Goal: Information Seeking & Learning: Learn about a topic

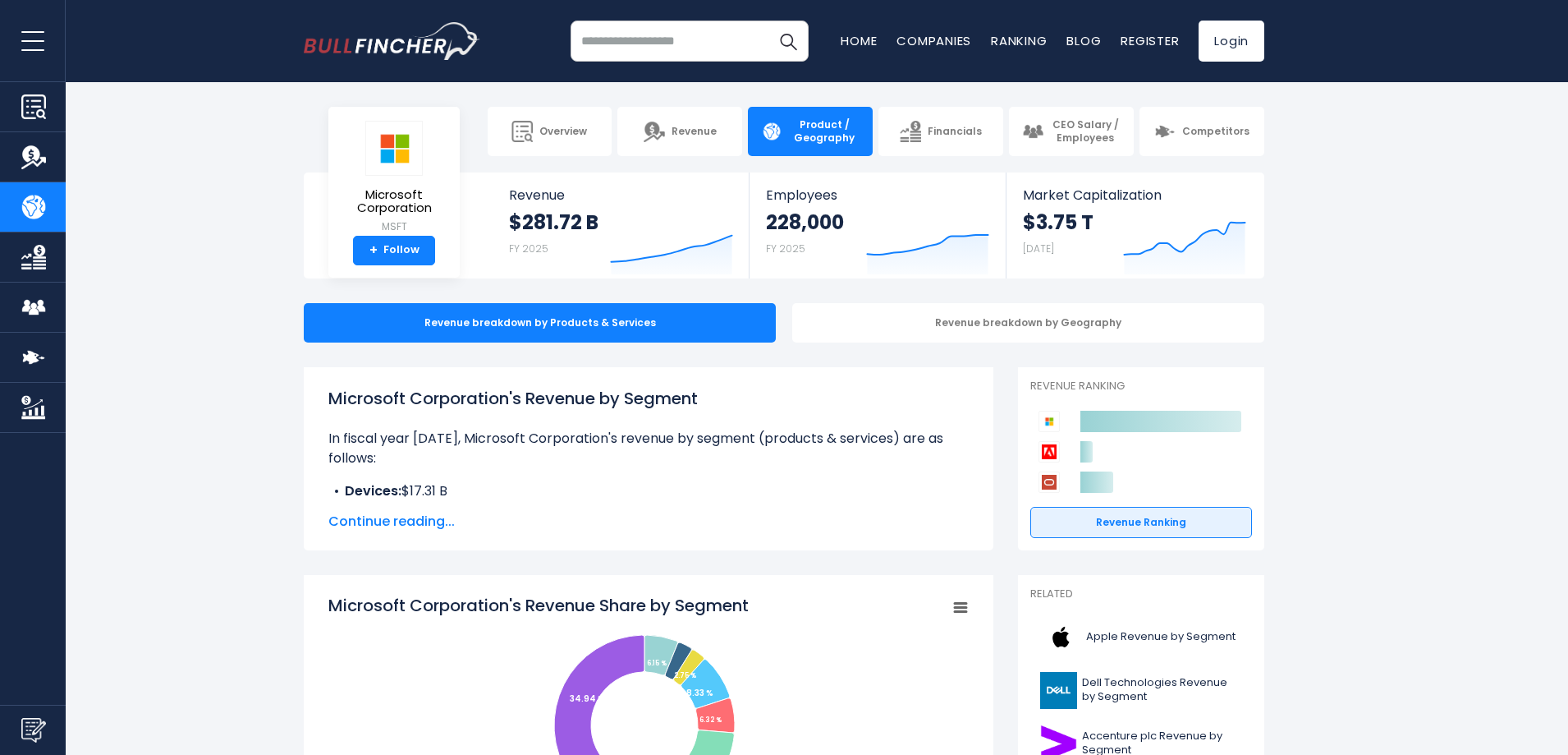
scroll to position [292, 0]
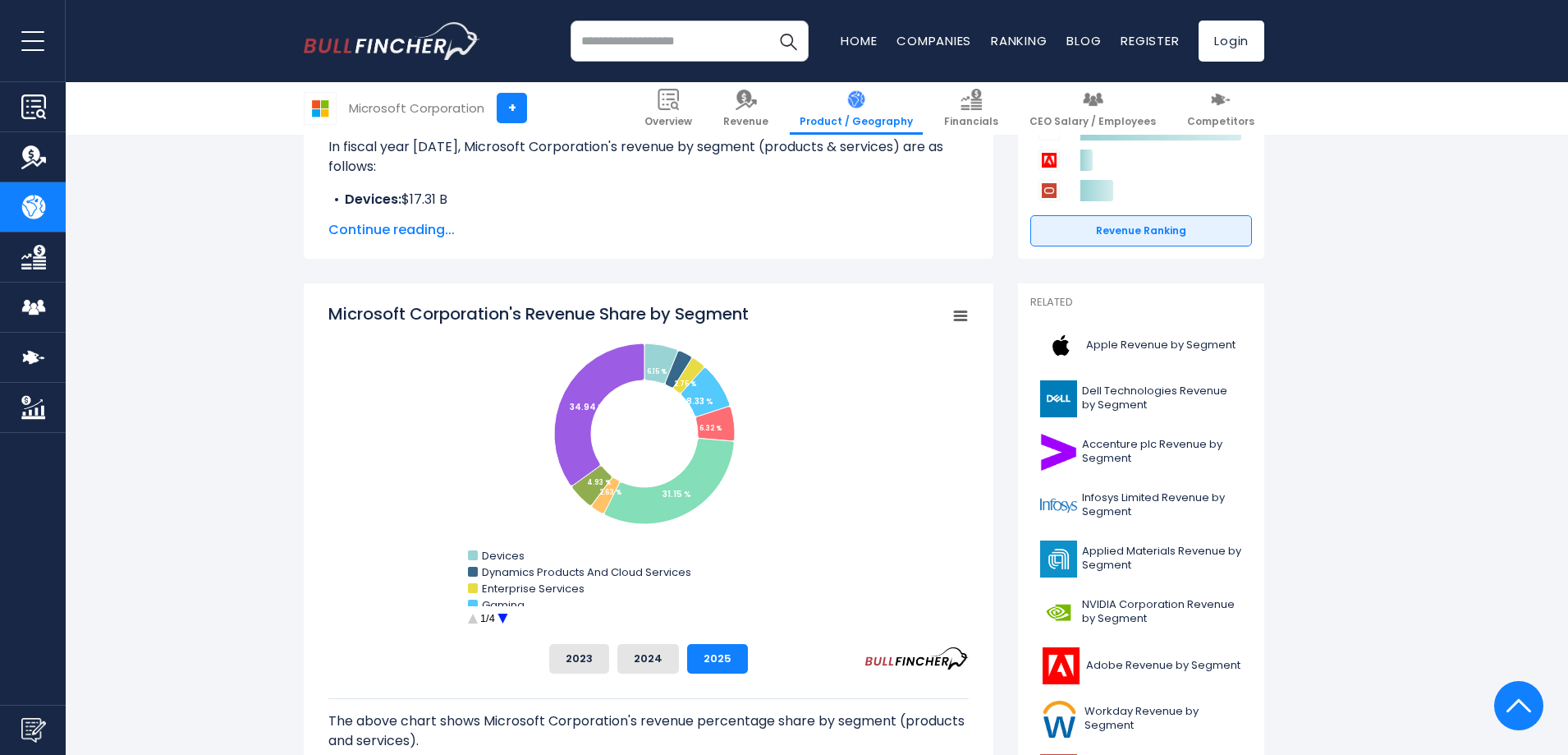
click at [432, 228] on span "Continue reading..." at bounding box center [648, 230] width 640 height 20
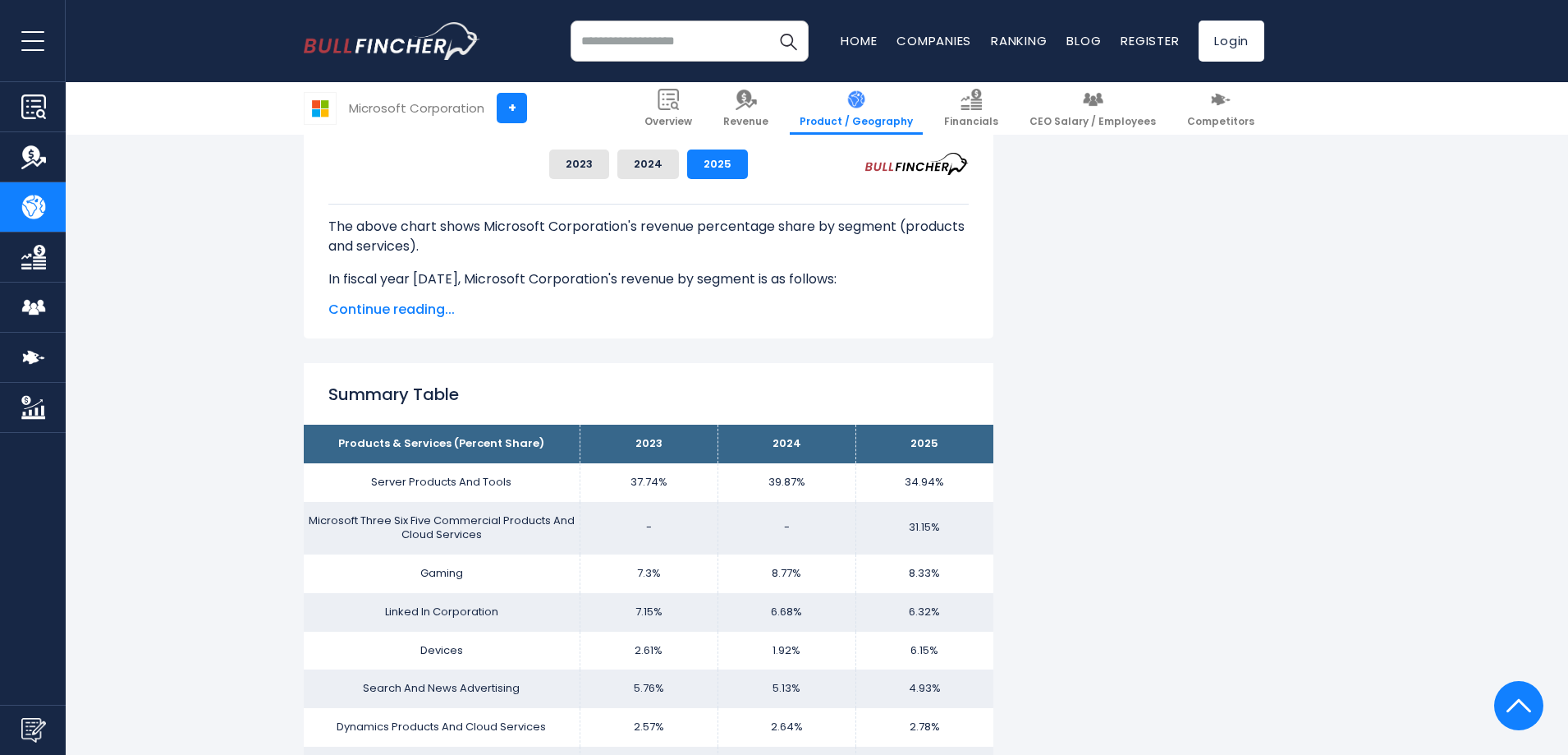
scroll to position [949, 0]
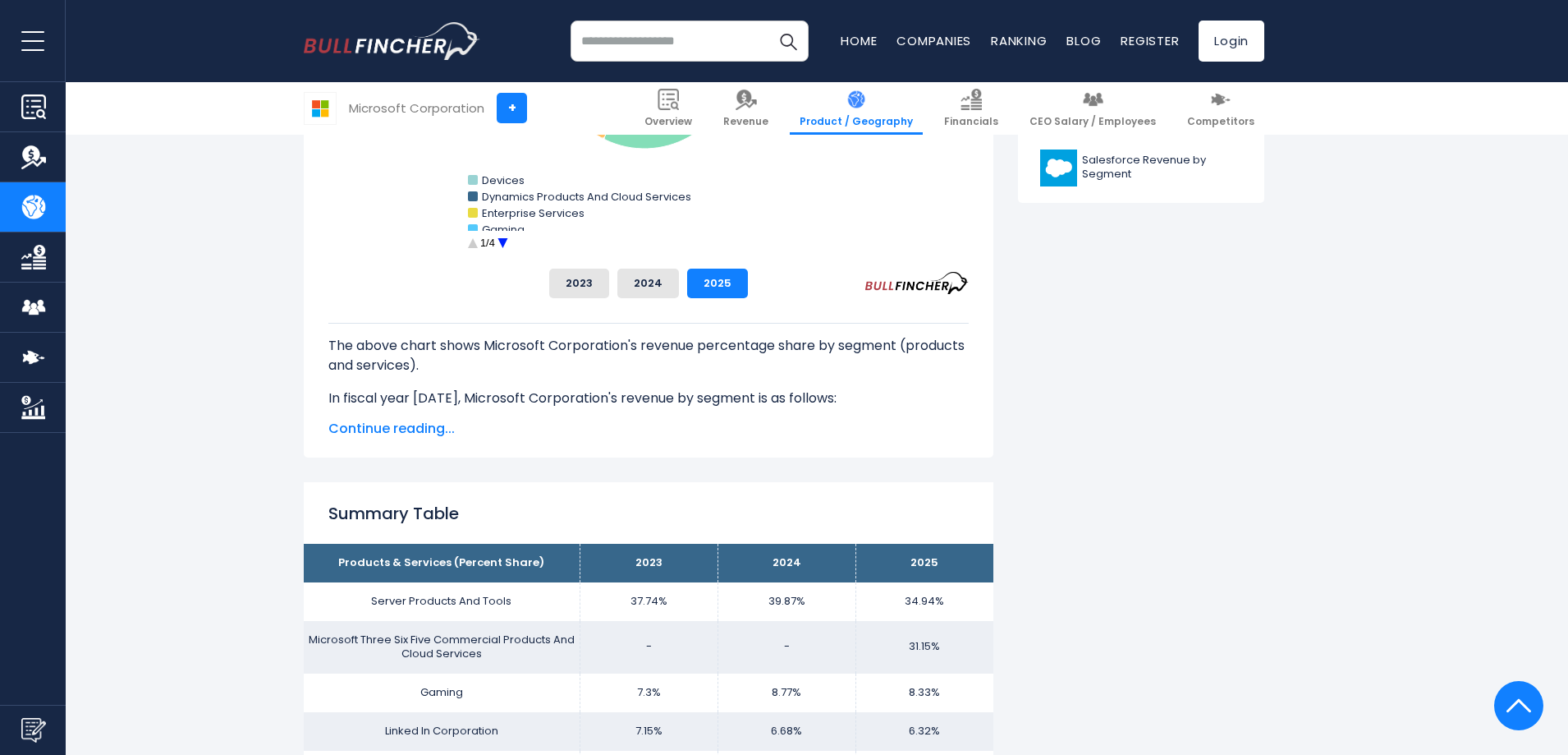
click at [379, 432] on span "Continue reading..." at bounding box center [648, 429] width 640 height 20
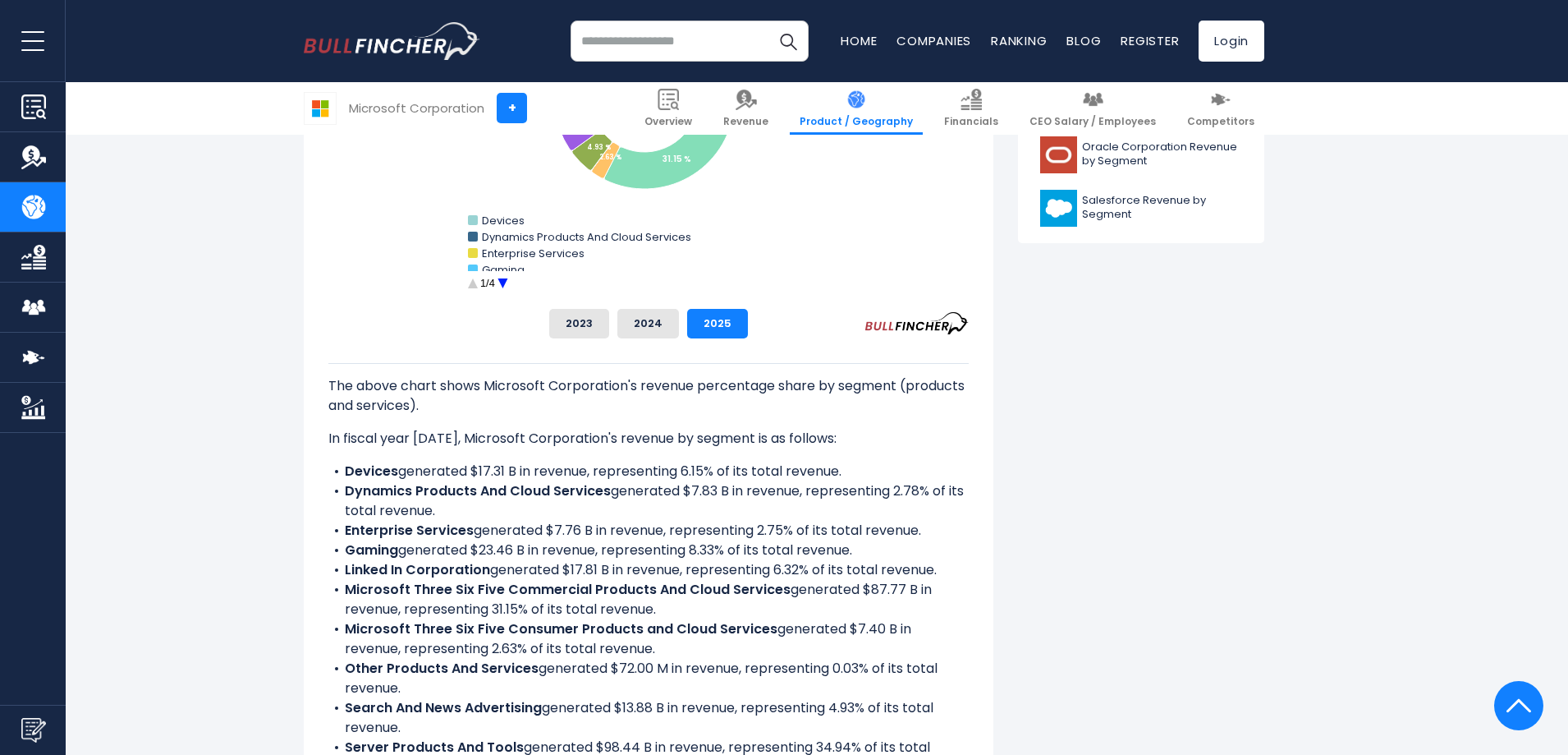
scroll to position [827, 0]
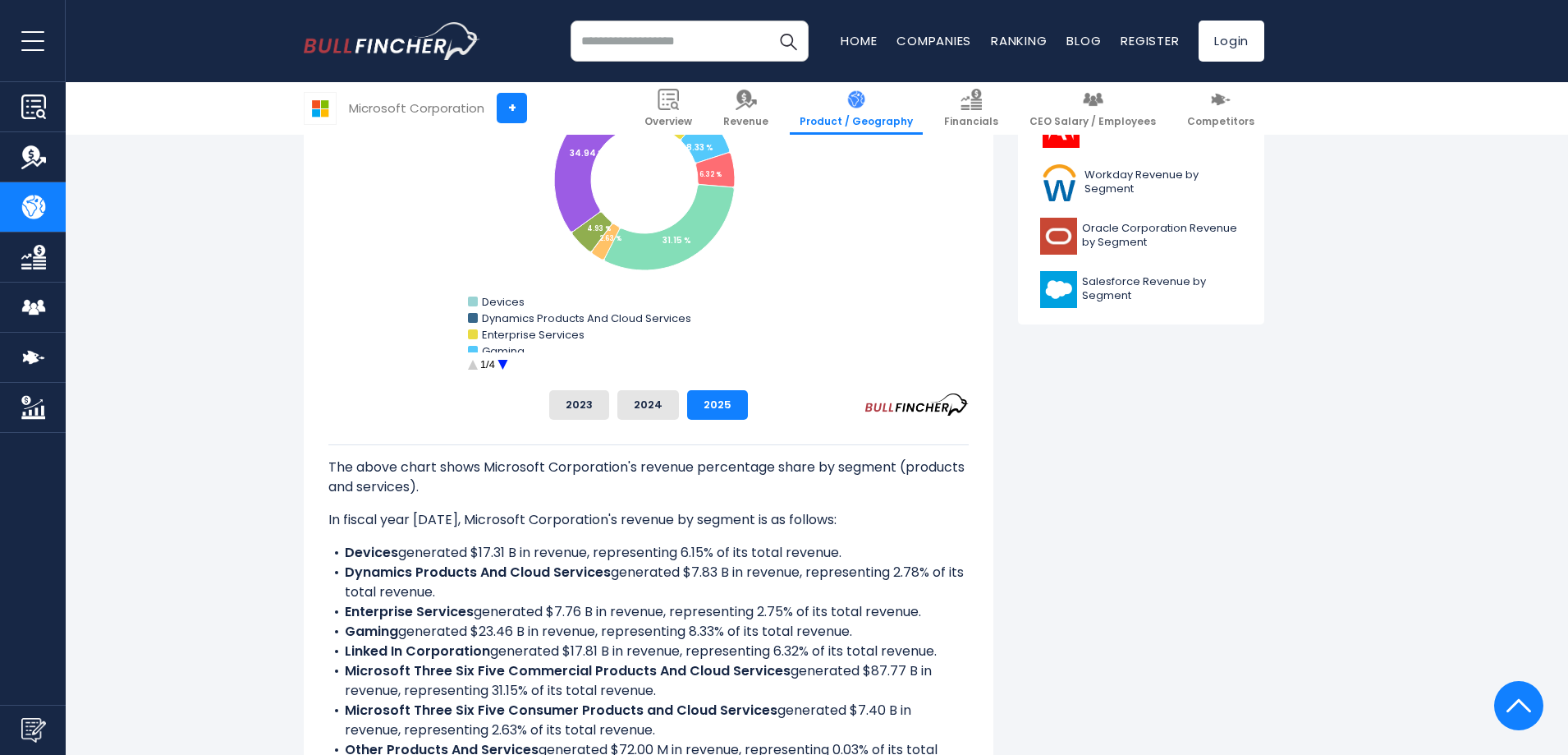
click at [503, 361] on circle "Microsoft Corporation's Revenue Share by Segment" at bounding box center [503, 365] width 25 height 25
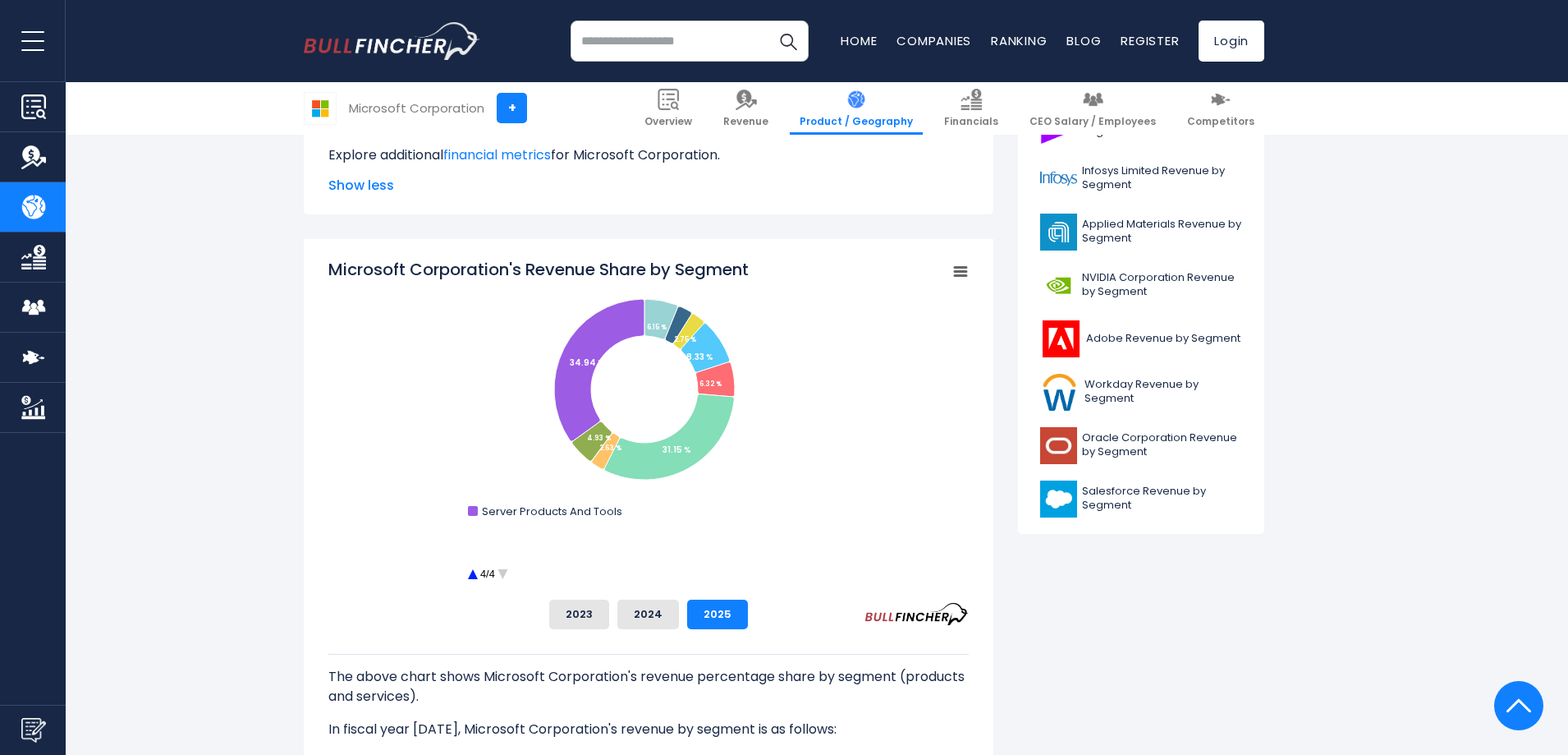
scroll to position [584, 0]
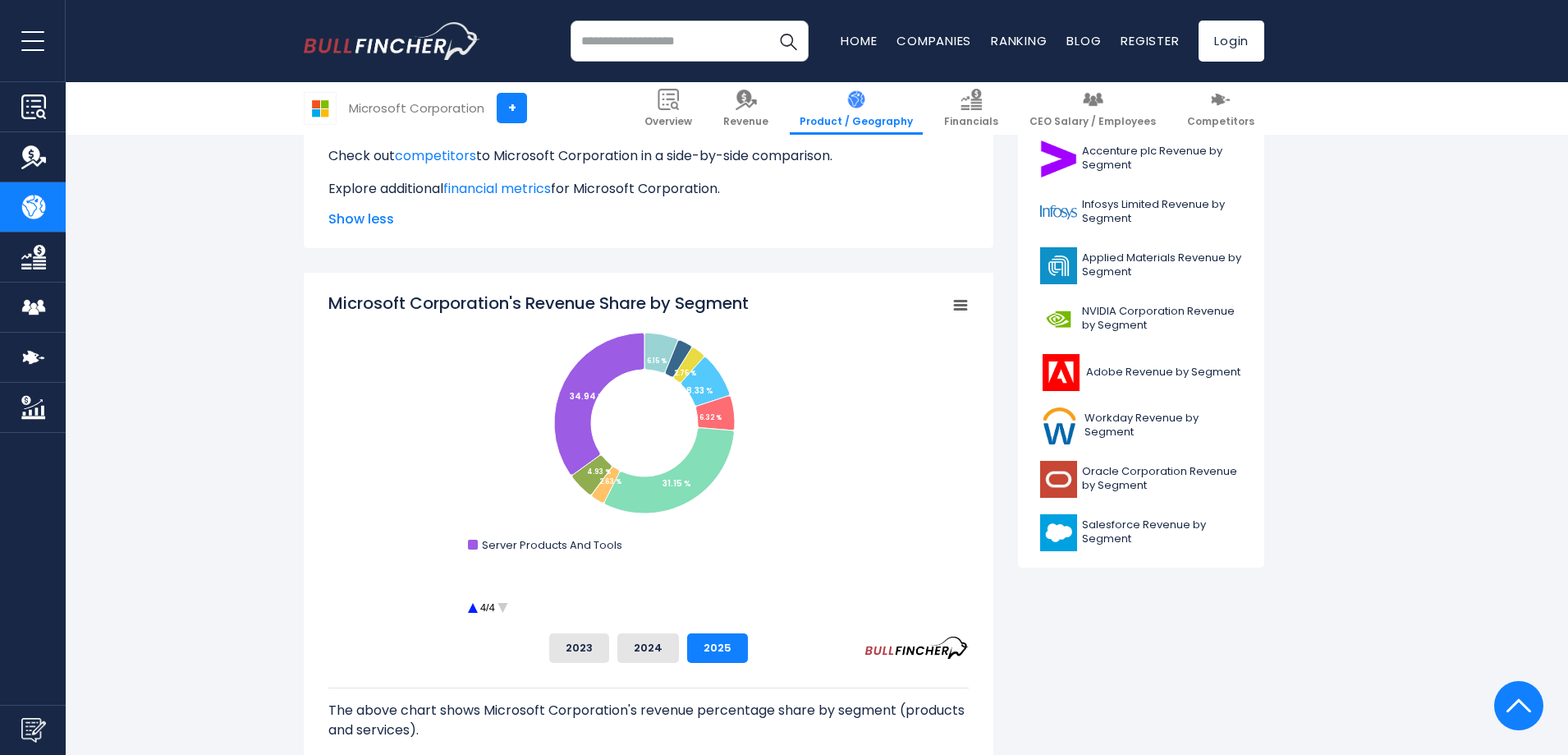
click at [959, 306] on icon "Microsoft Corporation's Revenue Share by Segment" at bounding box center [960, 305] width 12 height 8
click at [912, 338] on li "View Fullscreen" at bounding box center [905, 333] width 120 height 23
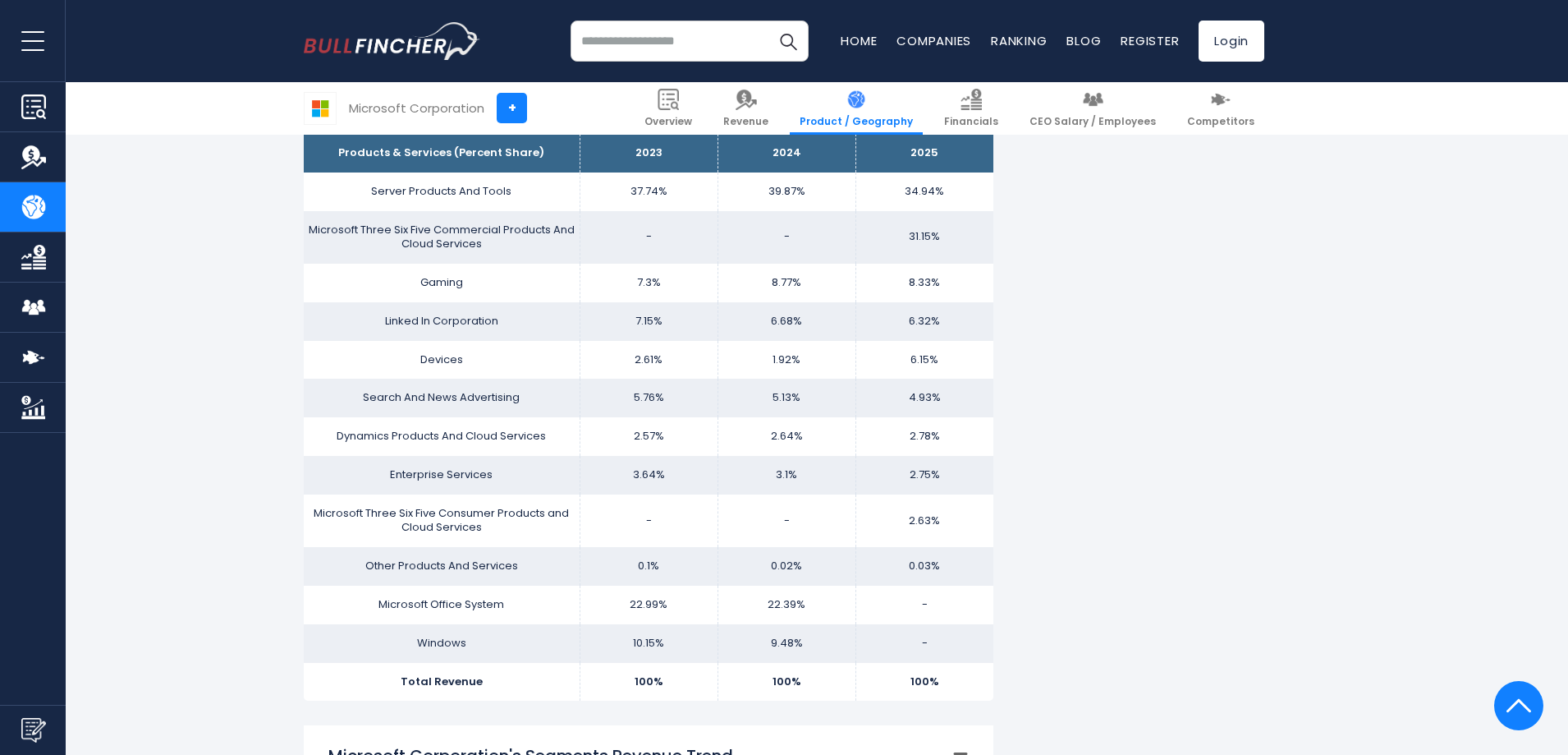
scroll to position [1786, 0]
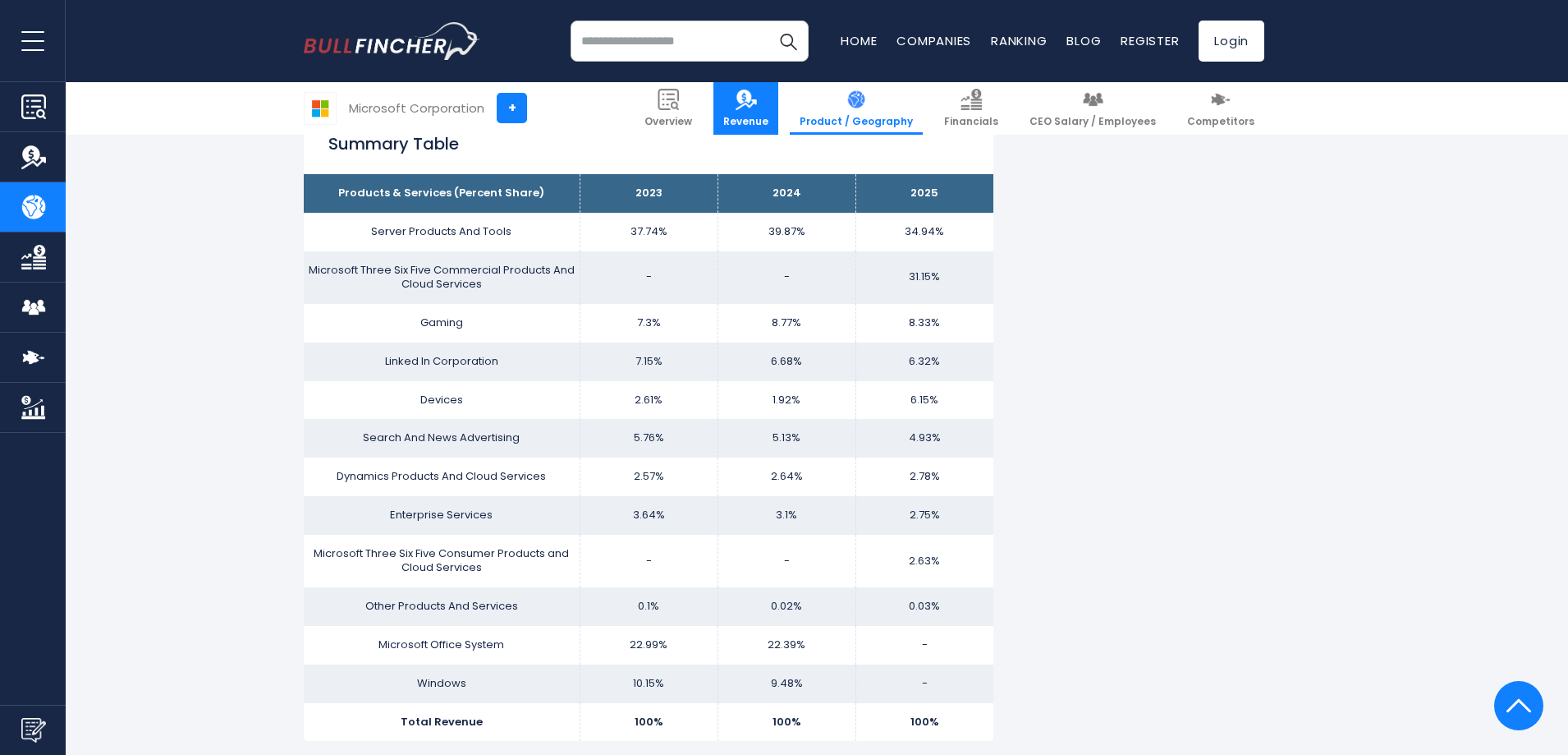
click at [756, 106] on img at bounding box center [747, 99] width 22 height 22
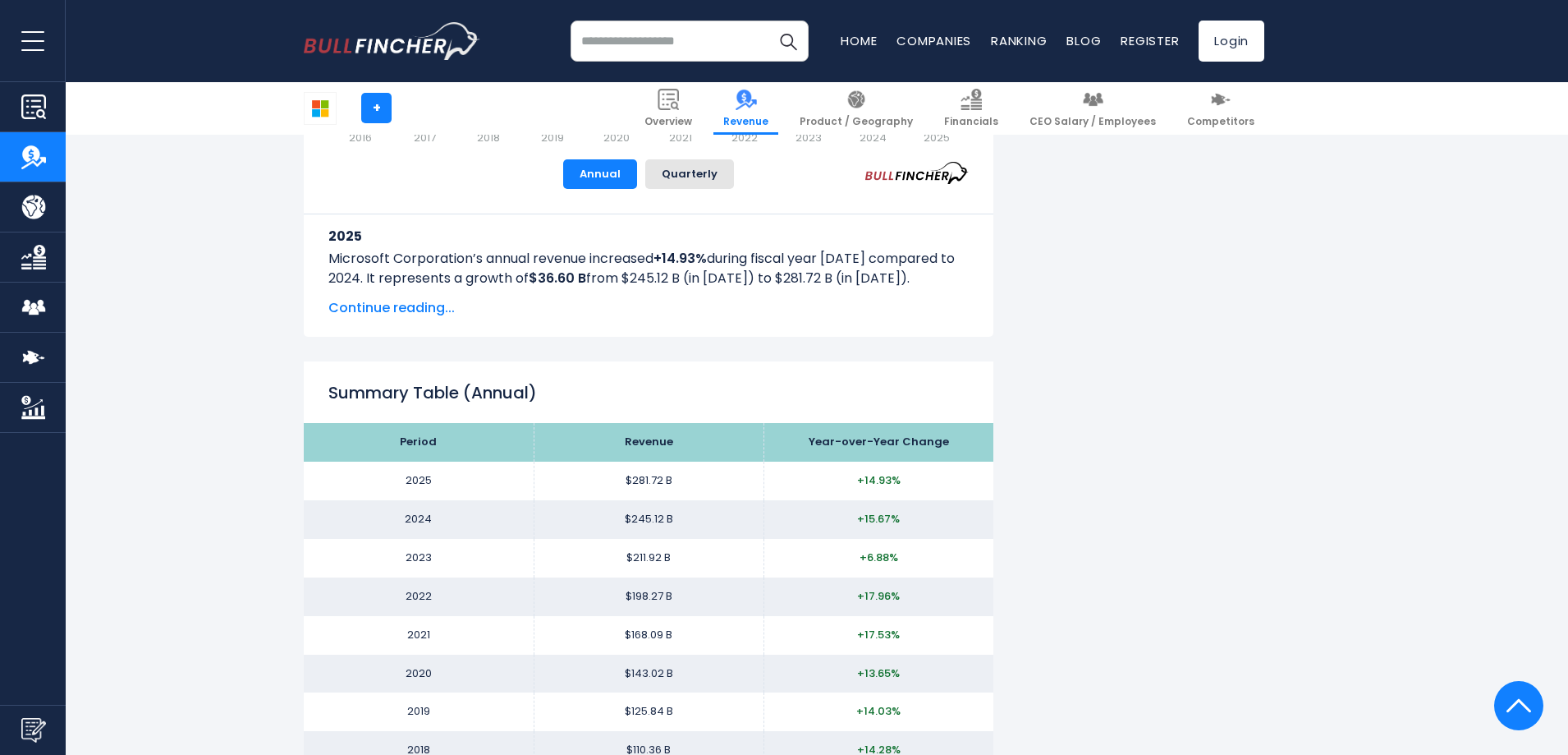
scroll to position [1381, 0]
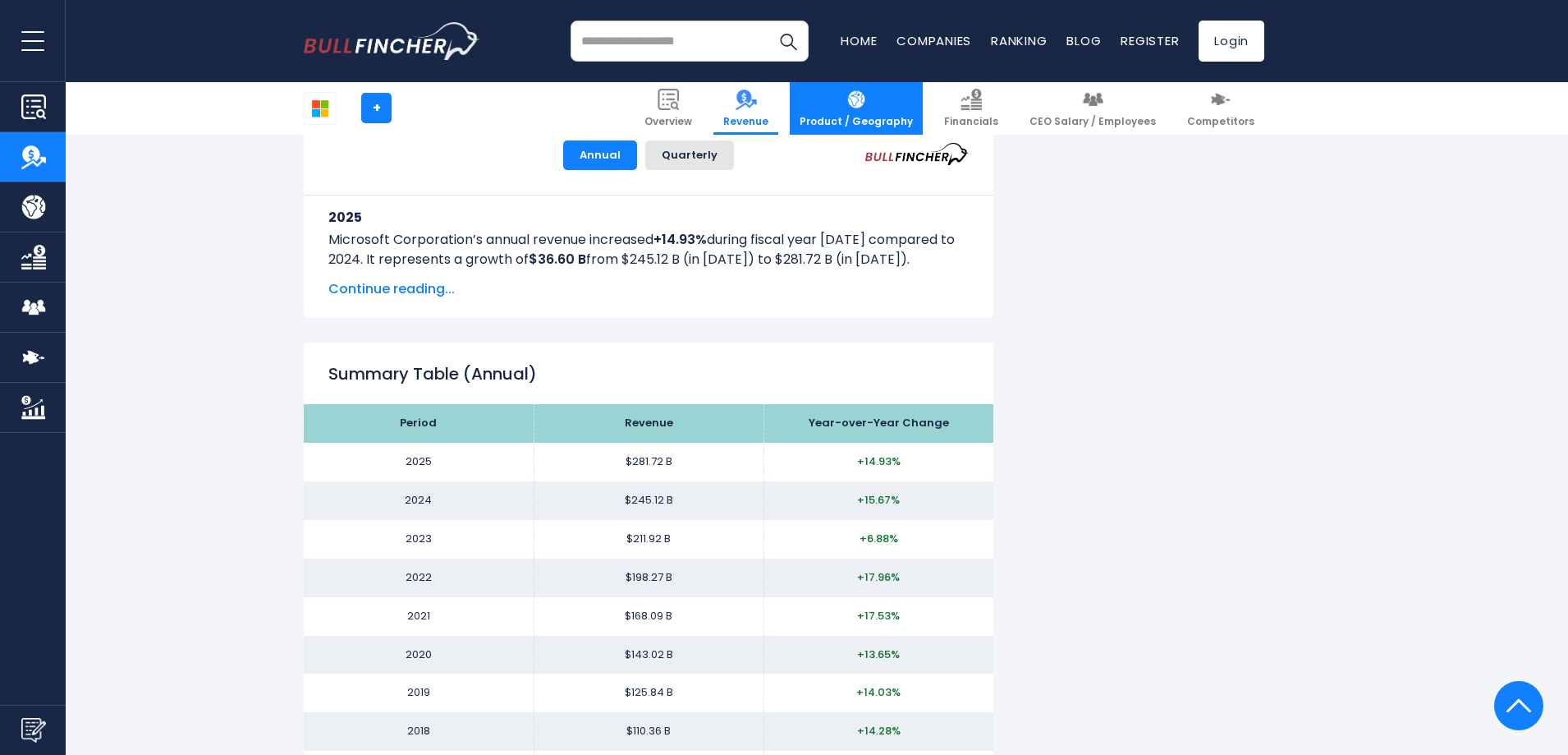
click at [867, 103] on img at bounding box center [856, 99] width 22 height 22
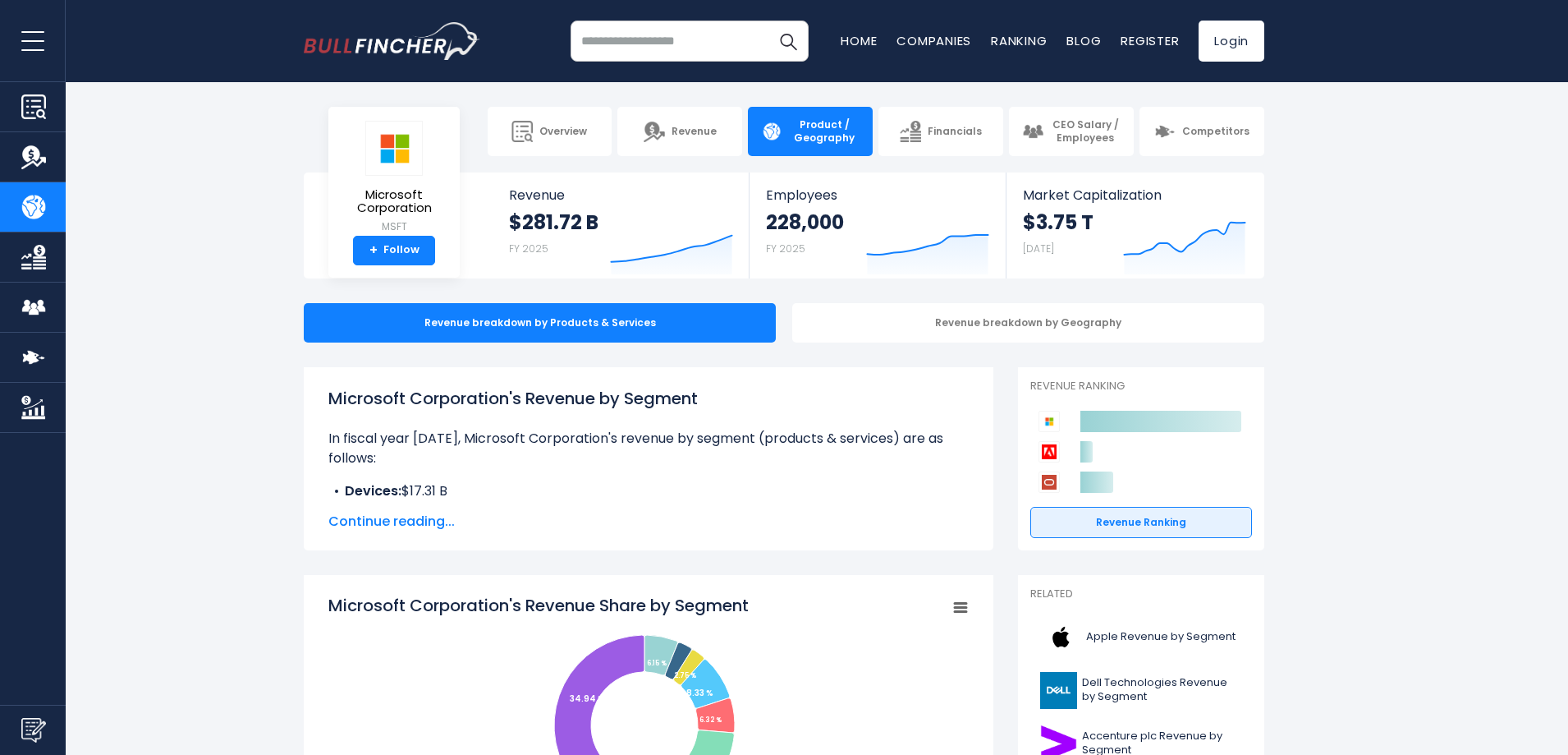
click at [408, 514] on span "Continue reading..." at bounding box center [648, 521] width 640 height 20
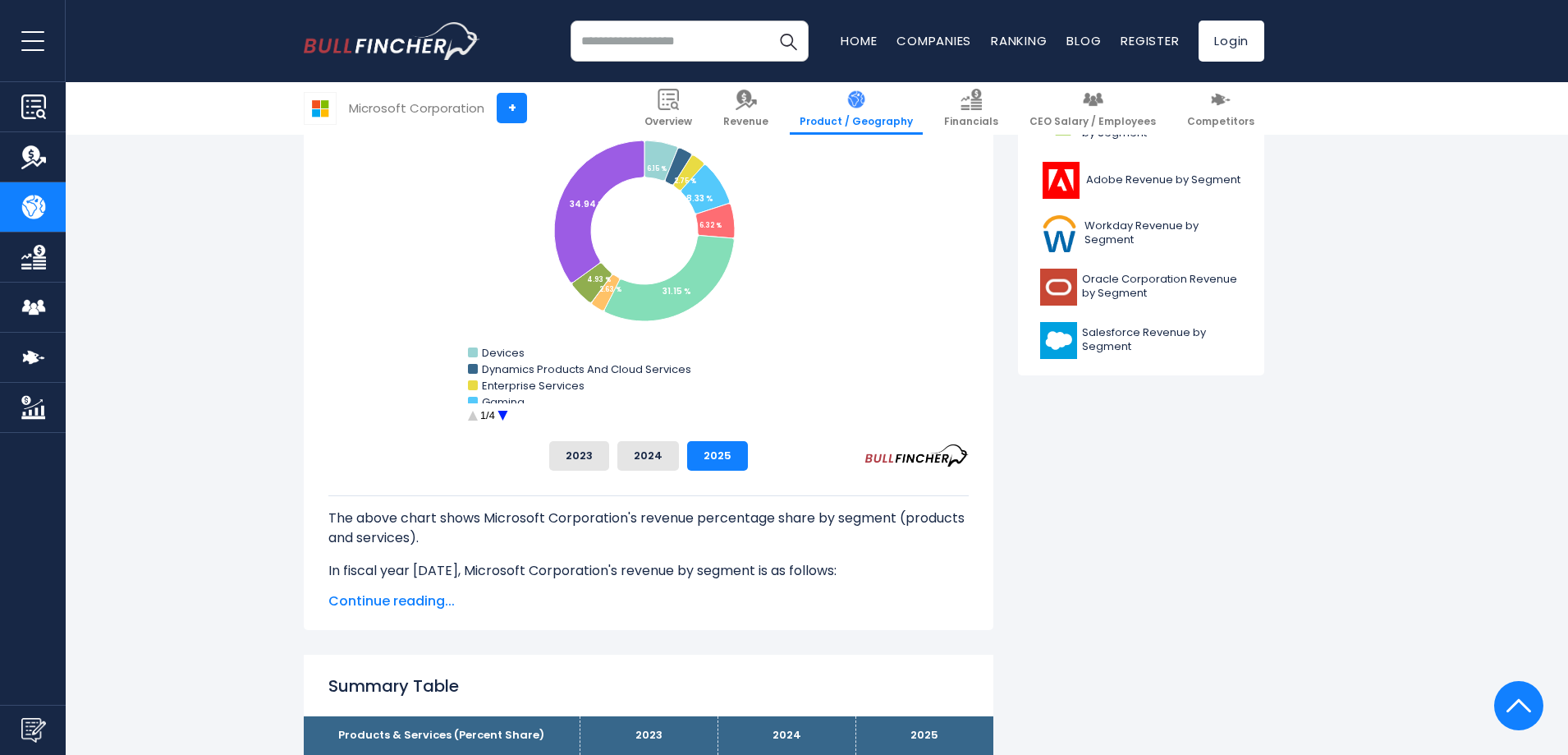
scroll to position [833, 0]
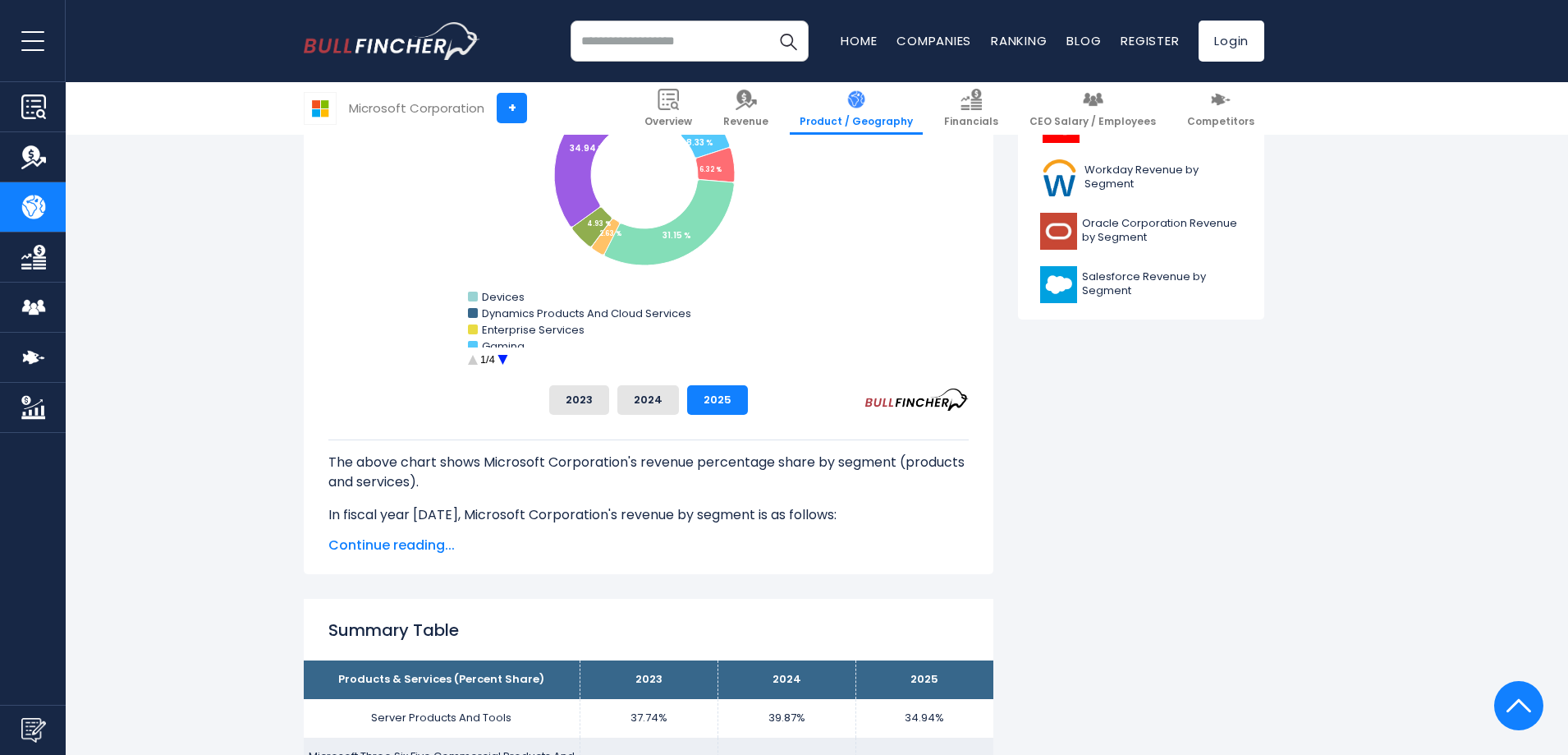
click at [391, 544] on span "Continue reading..." at bounding box center [648, 545] width 640 height 20
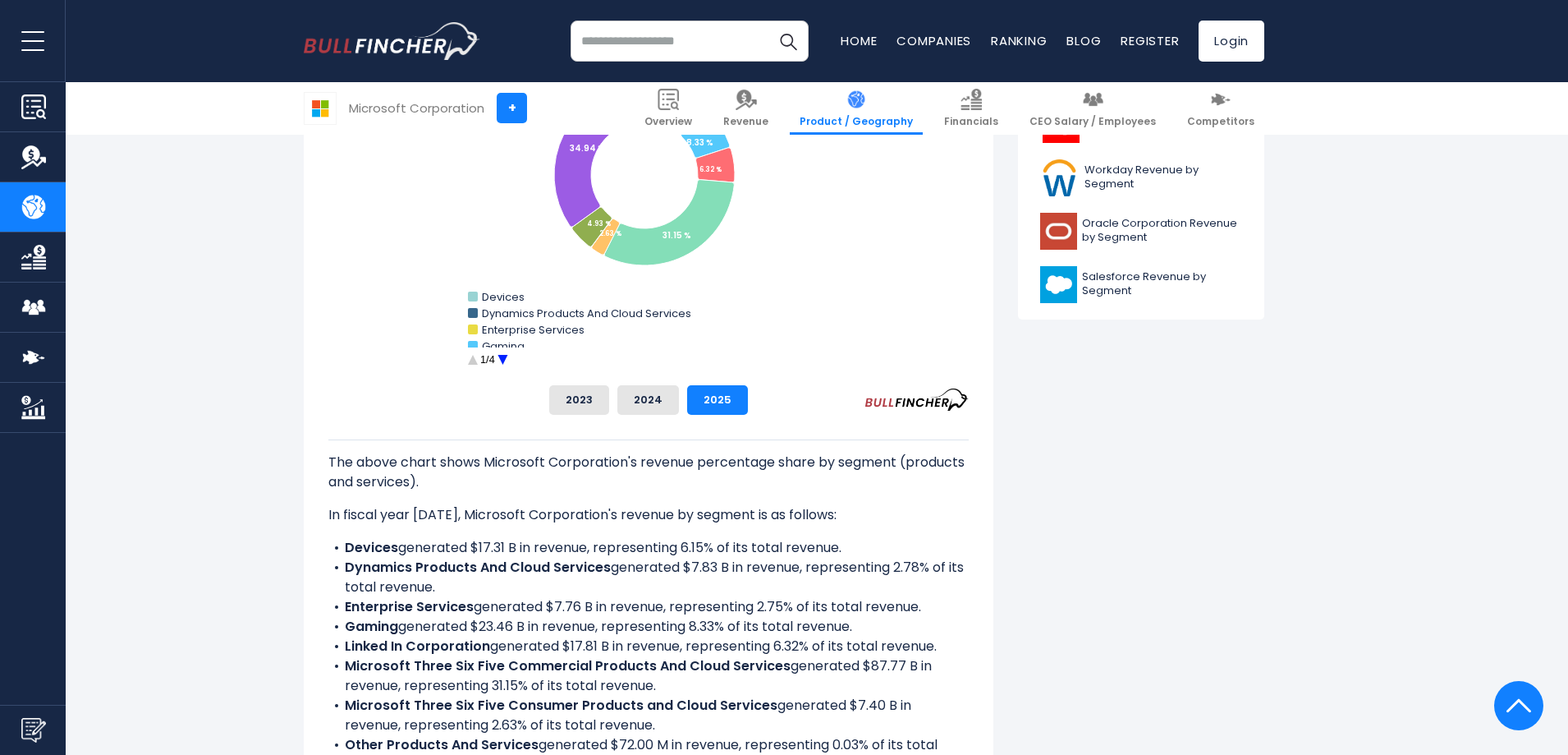
click at [502, 361] on circle "Microsoft Corporation's Revenue Share by Segment" at bounding box center [503, 360] width 25 height 25
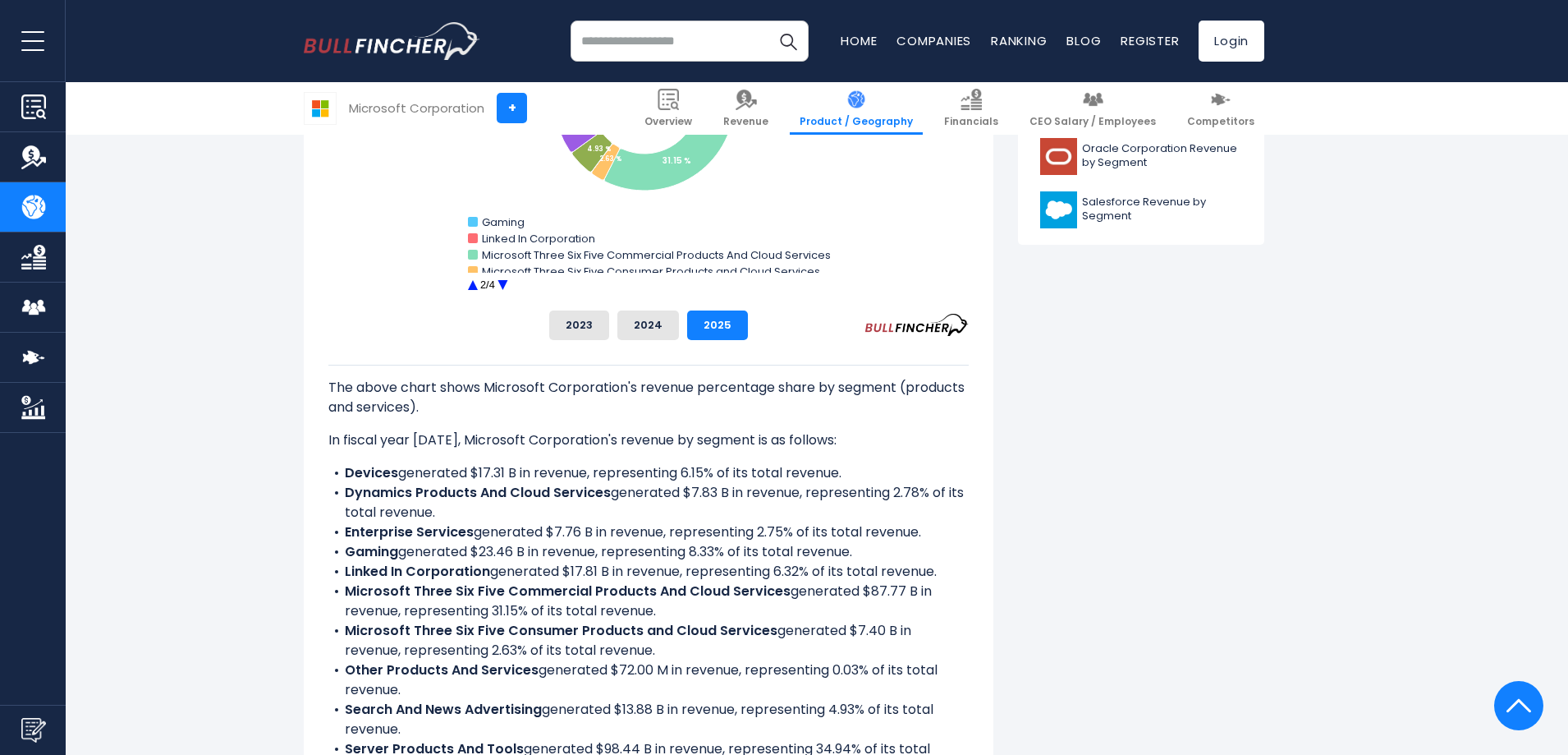
scroll to position [860, 0]
